Goal: Information Seeking & Learning: Learn about a topic

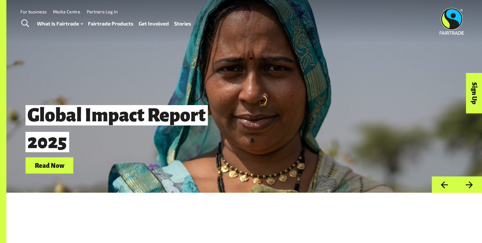
click at [106, 26] on link "Fairtrade Products" at bounding box center [111, 23] width 46 height 9
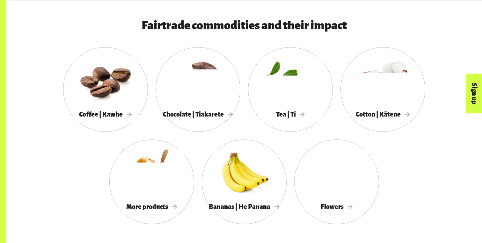
scroll to position [579, 0]
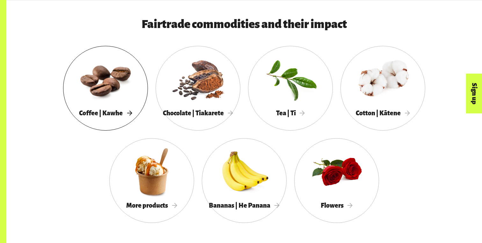
click at [105, 91] on div at bounding box center [105, 79] width 85 height 55
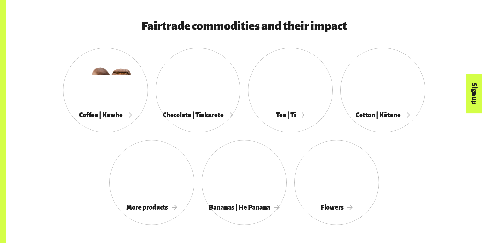
scroll to position [579, 0]
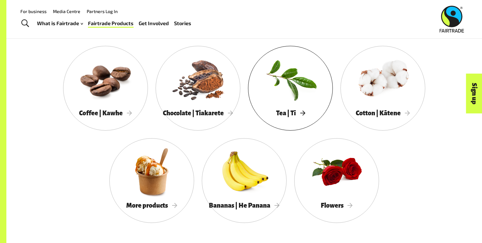
click at [293, 101] on div at bounding box center [290, 79] width 85 height 55
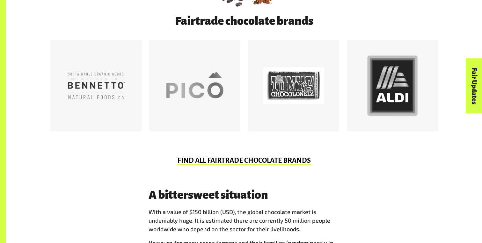
scroll to position [371, 0]
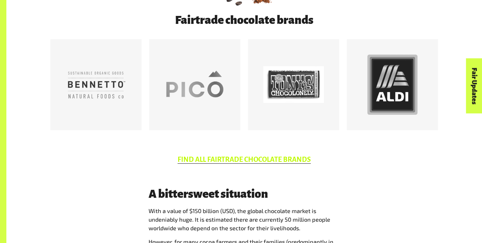
click at [274, 157] on link "FIND ALL FAIRTRADE CHOCOLATE BRANDS" at bounding box center [244, 160] width 133 height 8
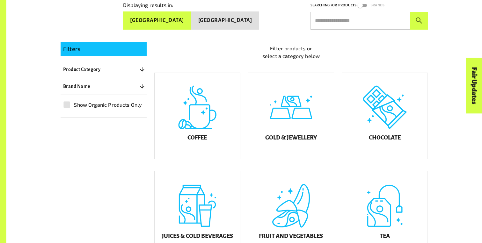
scroll to position [142, 0]
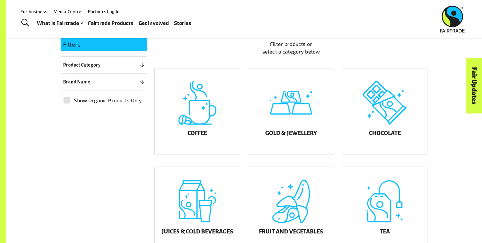
click at [131, 86] on div "Filters Product Category 0 ​ Coffee Gold & Jewellery Chocolate Juices & Cold Be…" at bounding box center [104, 75] width 86 height 75
click at [86, 84] on button "Brand Name 0" at bounding box center [104, 81] width 86 height 11
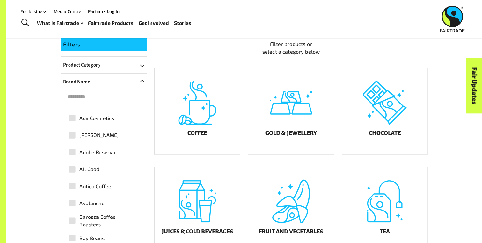
click at [88, 84] on button "Brand Name 0" at bounding box center [104, 81] width 86 height 11
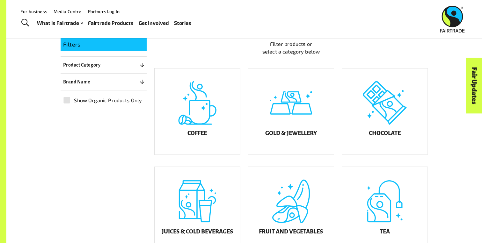
click at [94, 63] on p "Product Category" at bounding box center [81, 65] width 37 height 8
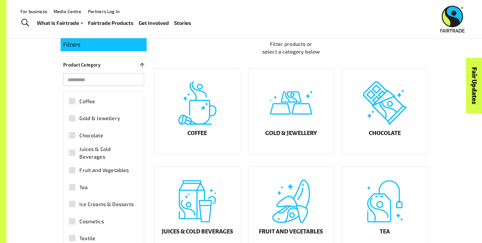
click at [83, 100] on span "Coffee" at bounding box center [87, 102] width 16 height 8
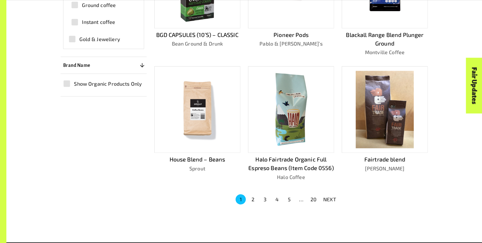
scroll to position [391, 0]
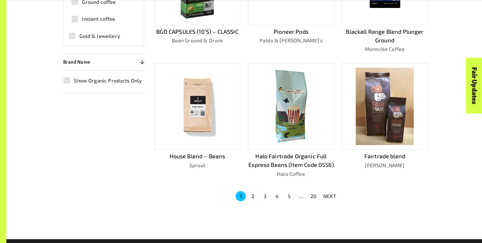
click at [253, 193] on button "2" at bounding box center [253, 196] width 10 height 10
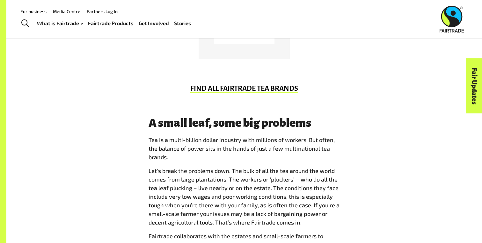
scroll to position [433, 0]
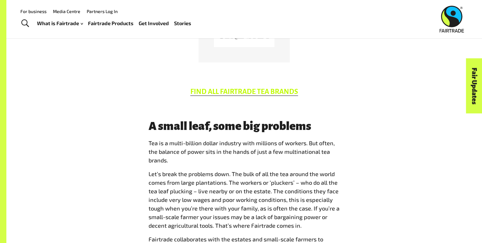
click at [244, 90] on link "FIND ALL FAIRTRADE TEA BRANDS" at bounding box center [244, 92] width 108 height 8
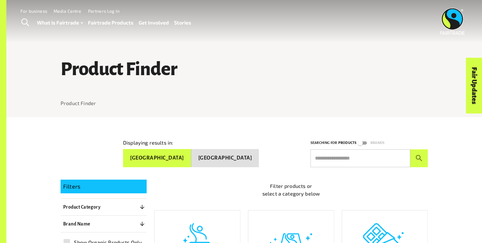
click at [114, 22] on link "Fairtrade Products" at bounding box center [111, 22] width 46 height 9
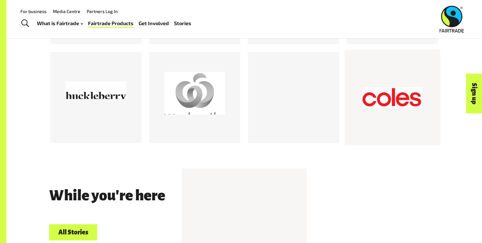
scroll to position [903, 0]
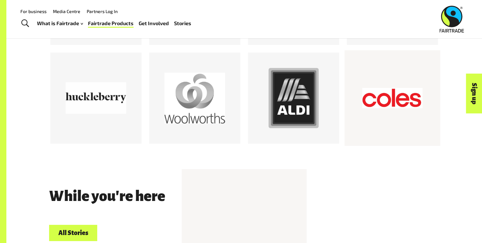
click at [370, 78] on div at bounding box center [392, 98] width 61 height 61
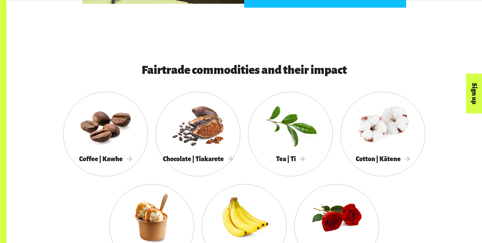
scroll to position [557, 0]
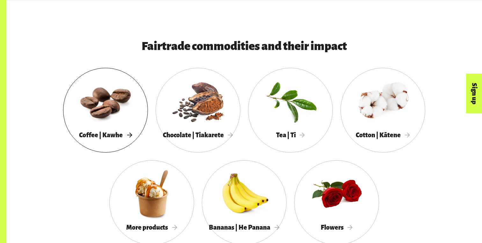
click at [95, 101] on div at bounding box center [105, 101] width 85 height 55
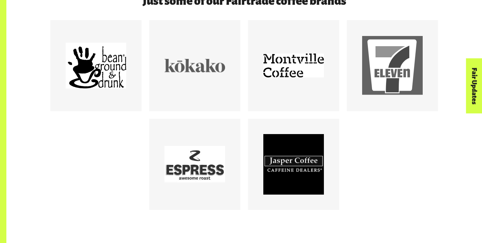
scroll to position [387, 0]
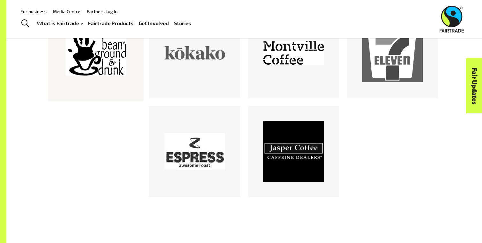
click at [101, 63] on div at bounding box center [96, 53] width 61 height 61
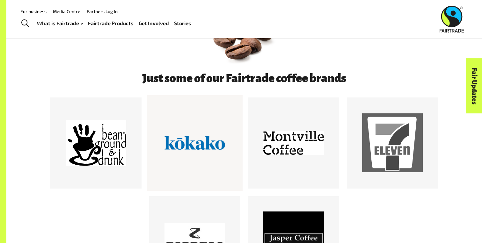
scroll to position [284, 0]
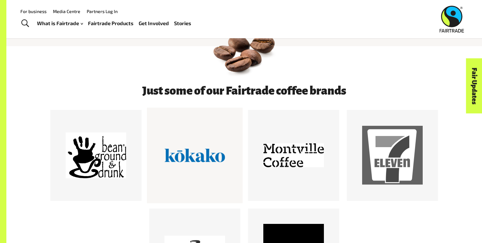
click at [159, 167] on div at bounding box center [195, 156] width 96 height 96
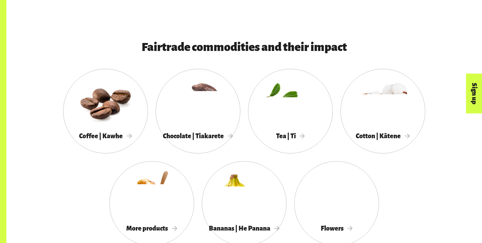
scroll to position [557, 0]
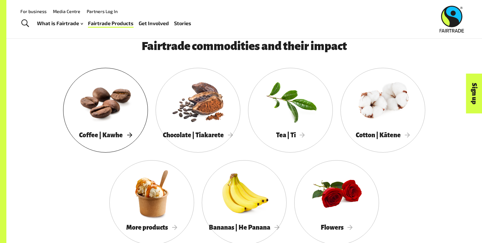
click at [102, 100] on div at bounding box center [105, 101] width 85 height 55
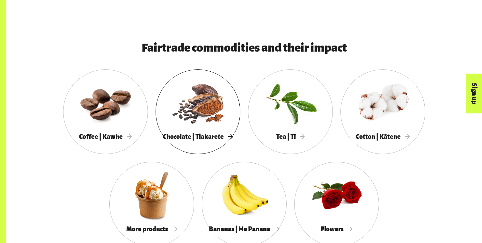
scroll to position [557, 0]
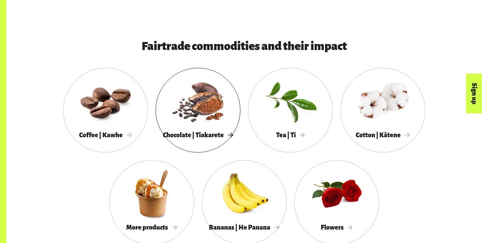
click at [203, 116] on div at bounding box center [198, 101] width 85 height 55
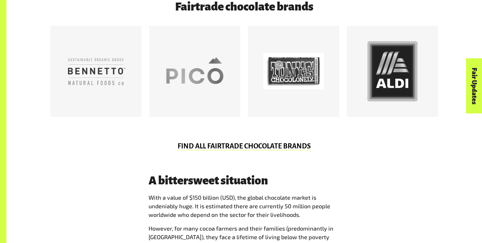
scroll to position [385, 0]
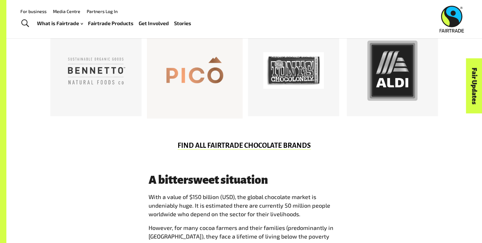
click at [182, 72] on div at bounding box center [195, 71] width 61 height 61
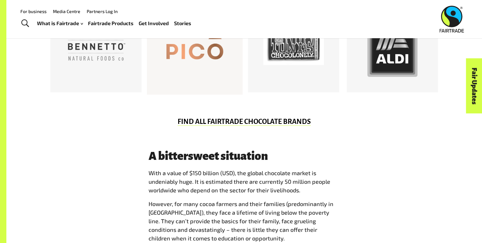
scroll to position [410, 0]
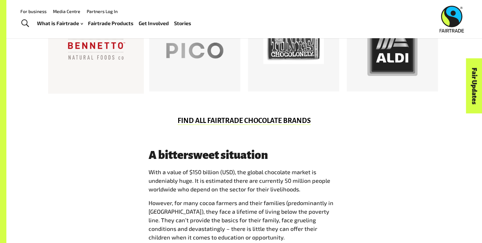
click at [106, 56] on div at bounding box center [96, 46] width 61 height 61
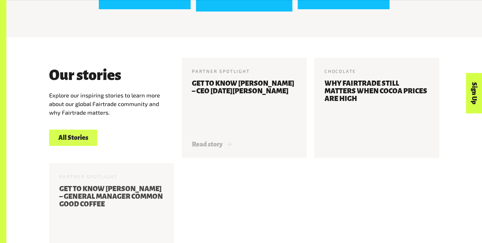
scroll to position [715, 0]
